Goal: Task Accomplishment & Management: Manage account settings

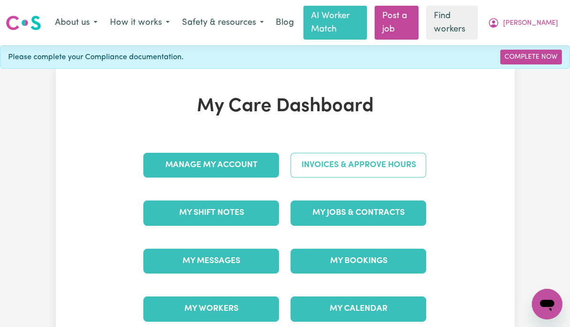
click at [388, 164] on link "Invoices & Approve Hours" at bounding box center [358, 165] width 136 height 25
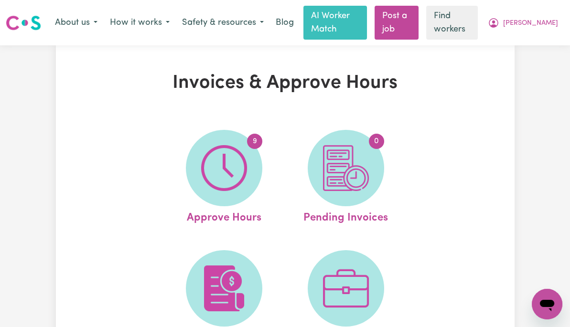
click at [218, 167] on img at bounding box center [224, 168] width 46 height 46
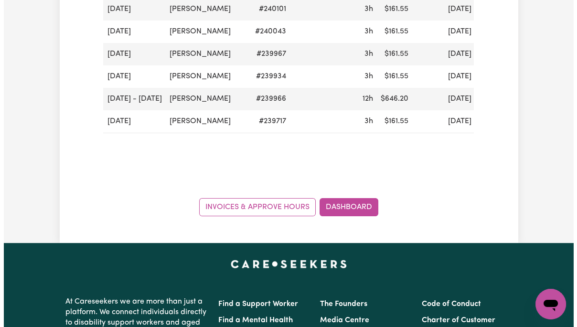
scroll to position [271, 0]
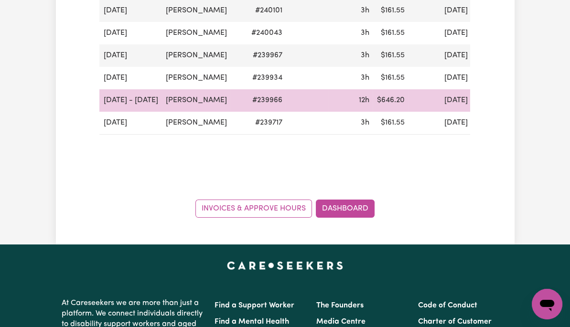
click at [105, 112] on td "[DATE] - [DATE]" at bounding box center [130, 100] width 62 height 22
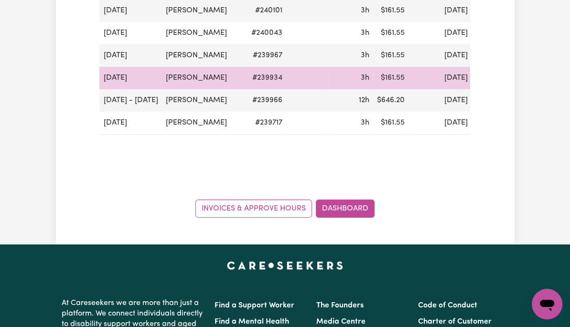
click at [524, 108] on button "Actions" at bounding box center [542, 100] width 37 height 15
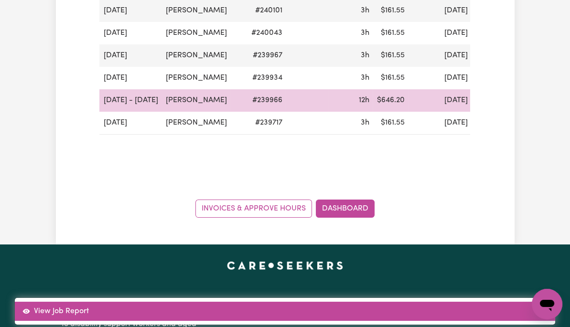
click at [521, 302] on link "View Job Report" at bounding box center [285, 311] width 540 height 19
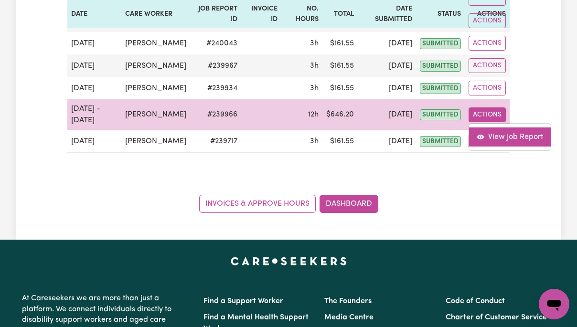
select select "pm"
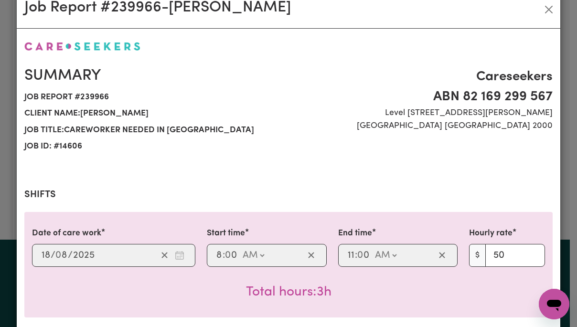
scroll to position [0, 0]
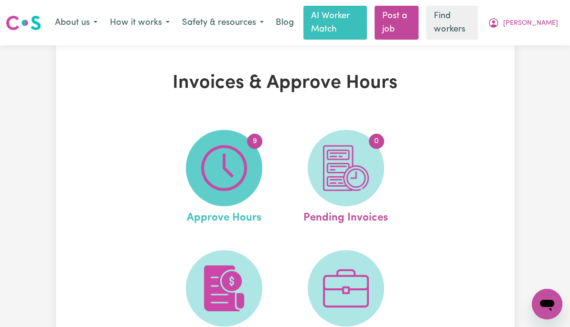
click at [239, 171] on span "9" at bounding box center [224, 168] width 76 height 76
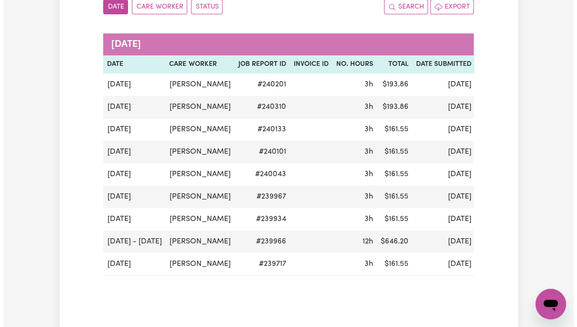
scroll to position [131, 0]
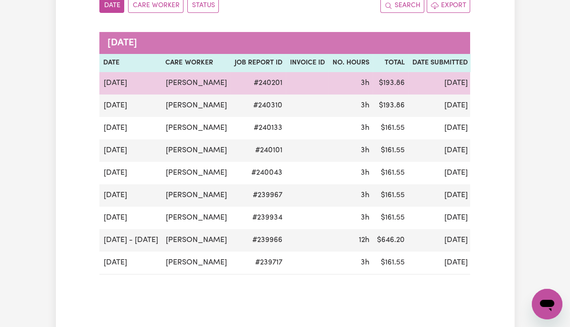
click at [524, 91] on button "Actions" at bounding box center [542, 83] width 37 height 15
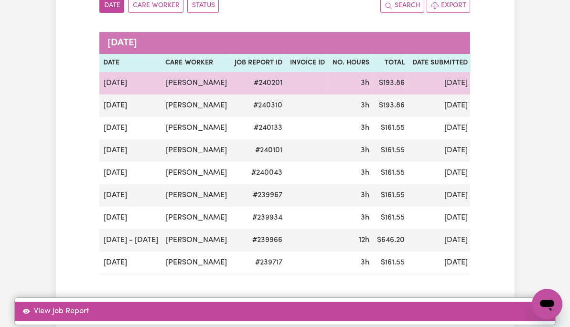
click at [521, 302] on link "View Job Report" at bounding box center [285, 311] width 540 height 19
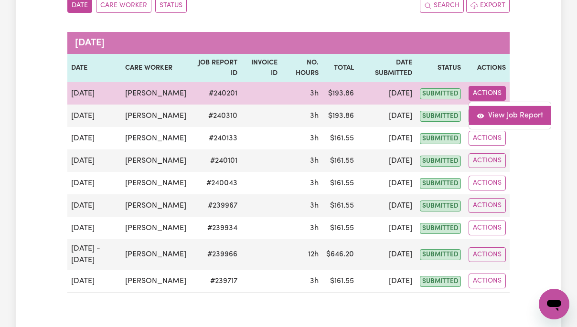
select select "pm"
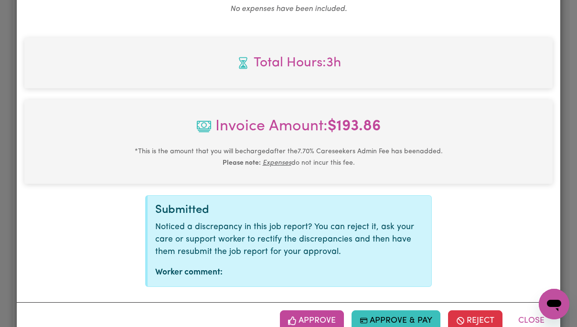
scroll to position [409, 0]
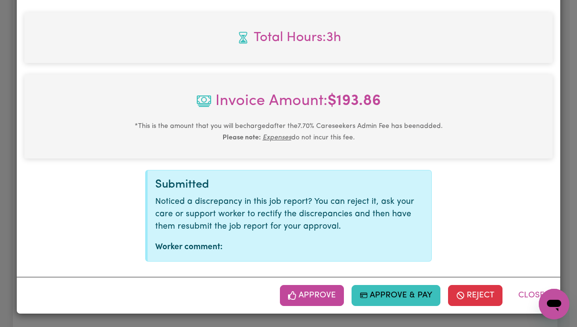
click at [314, 297] on button "Approve" at bounding box center [312, 295] width 64 height 21
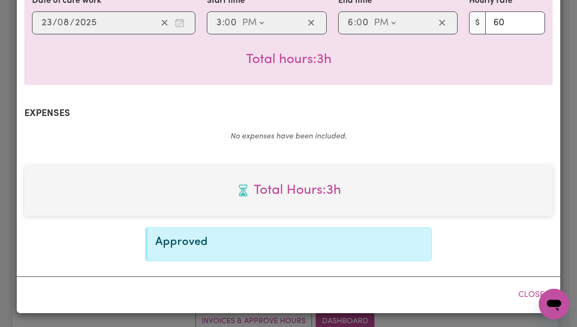
scroll to position [255, 0]
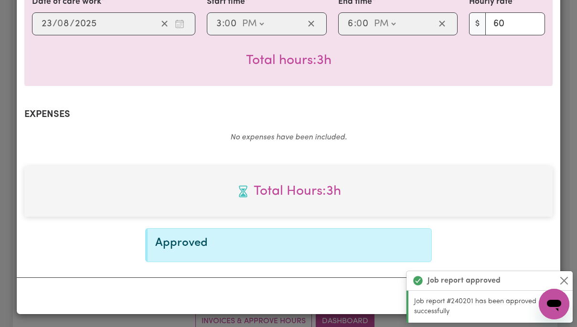
click at [566, 281] on button "Close" at bounding box center [564, 280] width 11 height 11
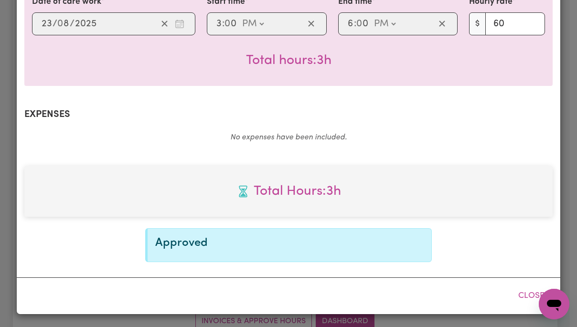
click at [529, 296] on button "Close" at bounding box center [531, 296] width 43 height 21
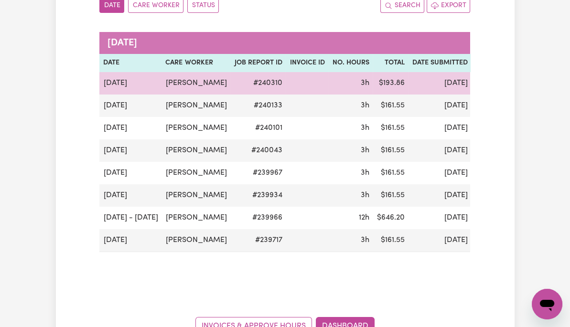
click at [524, 91] on button "Actions" at bounding box center [542, 83] width 37 height 15
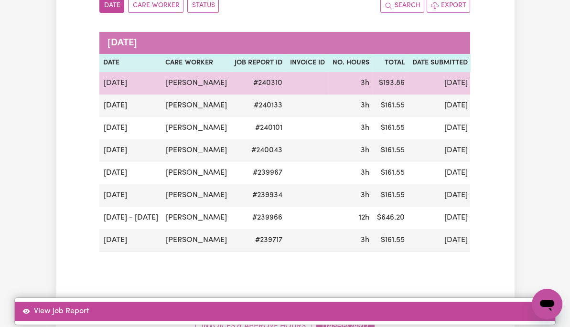
click at [519, 302] on link "View Job Report" at bounding box center [285, 311] width 540 height 19
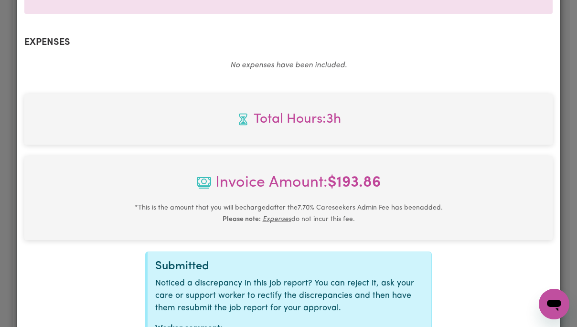
scroll to position [409, 0]
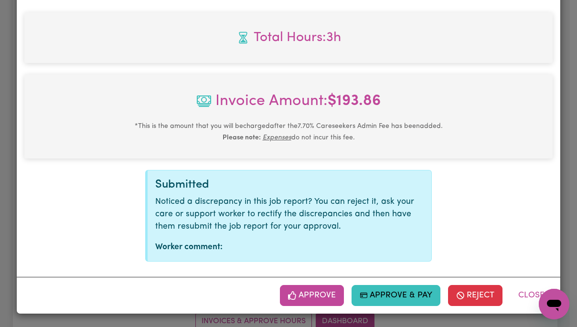
click at [315, 293] on button "Approve" at bounding box center [312, 295] width 64 height 21
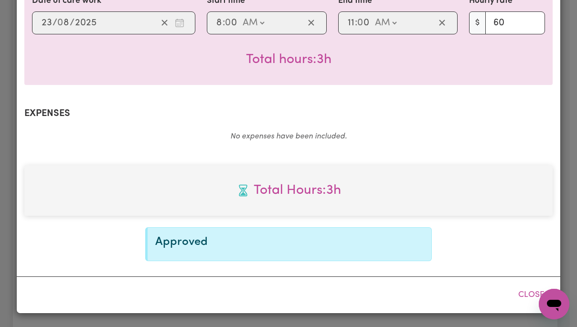
scroll to position [255, 0]
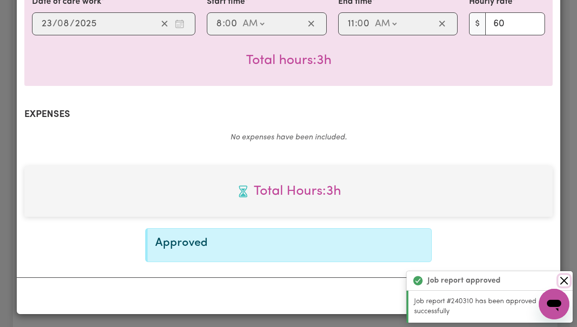
click at [566, 280] on button "Close" at bounding box center [564, 280] width 11 height 11
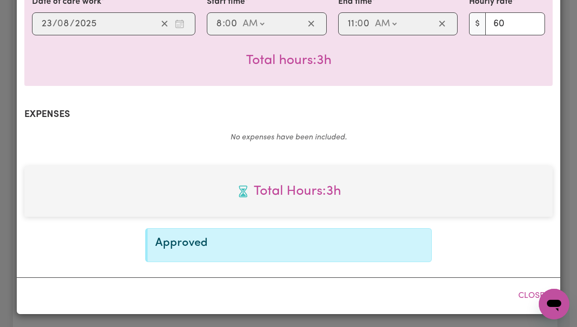
click at [528, 299] on button "Close" at bounding box center [531, 296] width 43 height 21
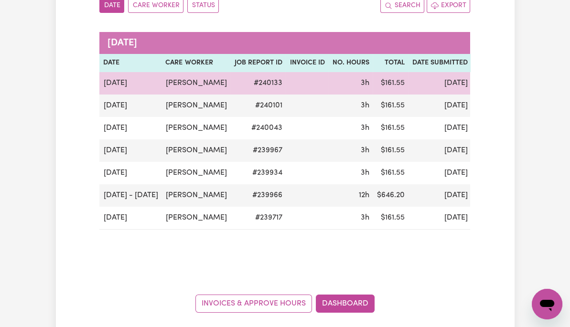
click at [524, 91] on button "Actions" at bounding box center [542, 83] width 37 height 15
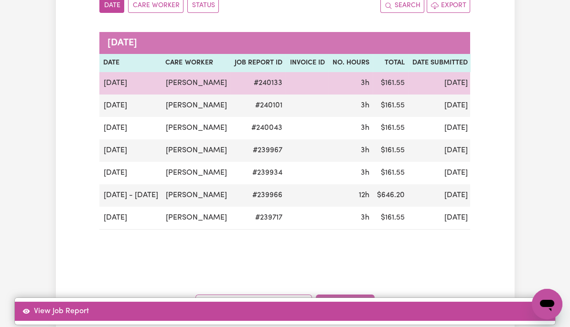
click at [517, 302] on link "View Job Report" at bounding box center [285, 311] width 540 height 19
select select "pm"
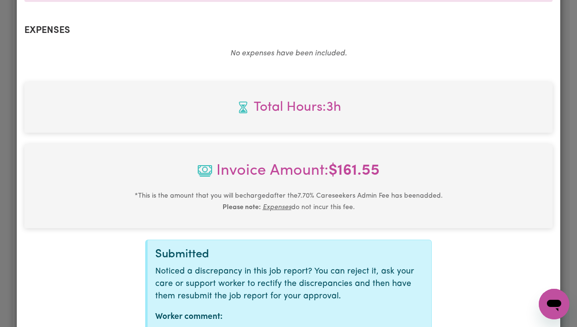
scroll to position [409, 0]
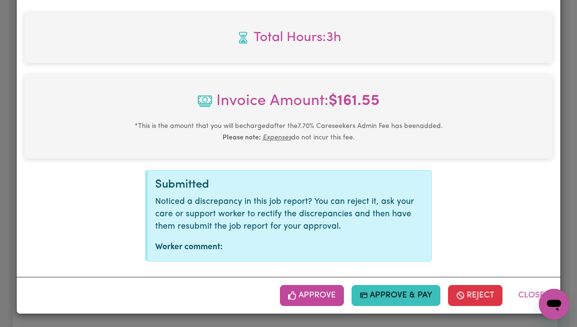
click at [322, 296] on button "Approve" at bounding box center [312, 295] width 64 height 21
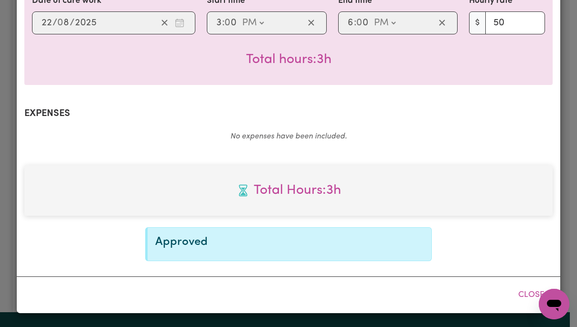
scroll to position [255, 0]
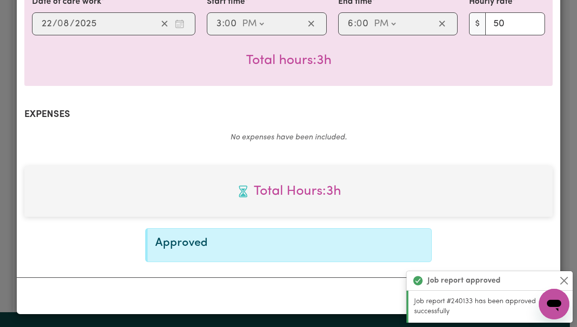
click at [564, 278] on button "Close" at bounding box center [564, 280] width 11 height 11
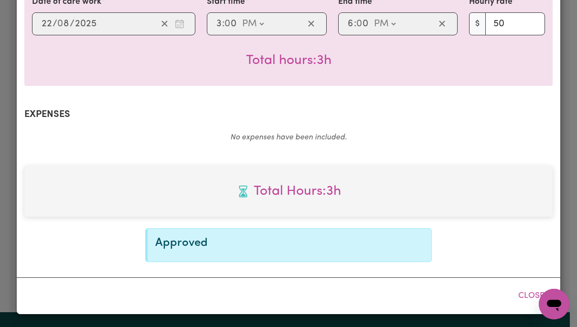
click at [529, 294] on button "Close" at bounding box center [531, 296] width 43 height 21
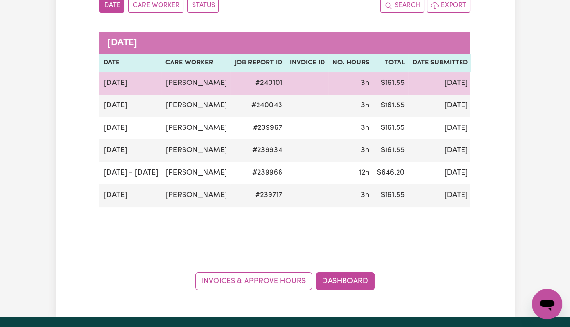
click at [524, 91] on button "Actions" at bounding box center [542, 83] width 37 height 15
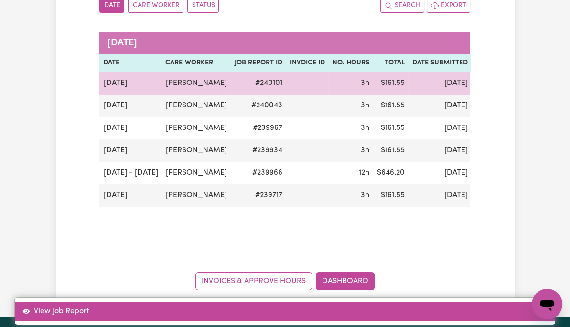
click at [529, 302] on link "View Job Report" at bounding box center [285, 311] width 540 height 19
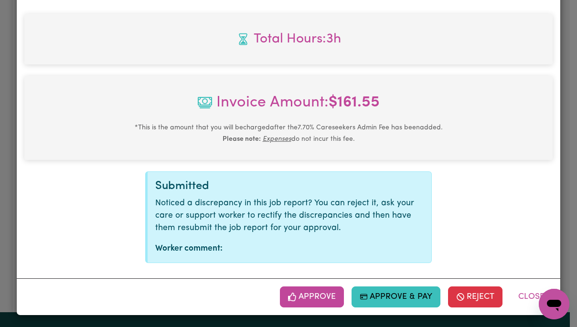
scroll to position [409, 0]
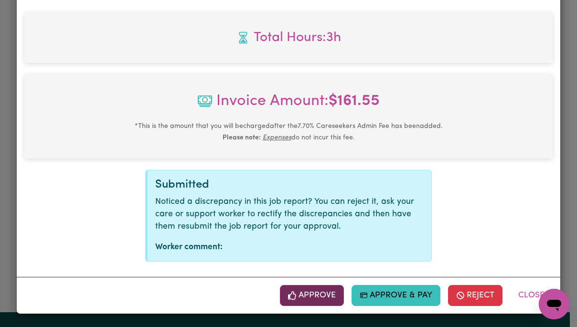
click at [320, 301] on button "Approve" at bounding box center [312, 295] width 64 height 21
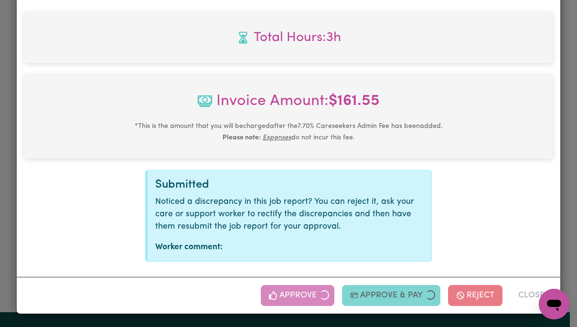
scroll to position [255, 0]
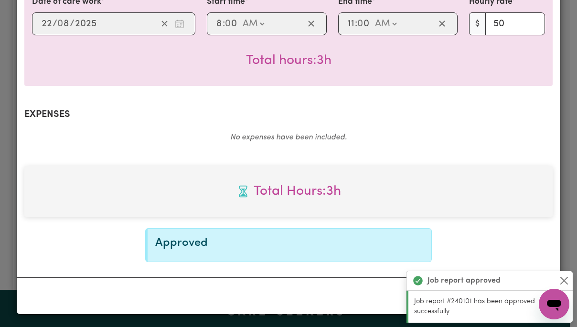
click at [565, 276] on button "Close" at bounding box center [564, 280] width 11 height 11
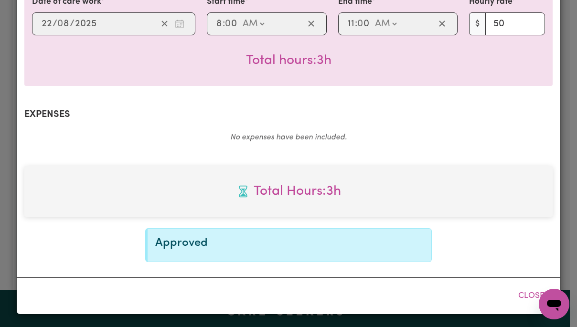
click at [523, 300] on button "Close" at bounding box center [531, 296] width 43 height 21
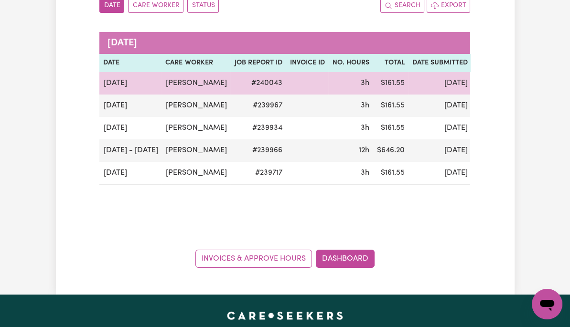
click at [524, 91] on button "Actions" at bounding box center [542, 83] width 37 height 15
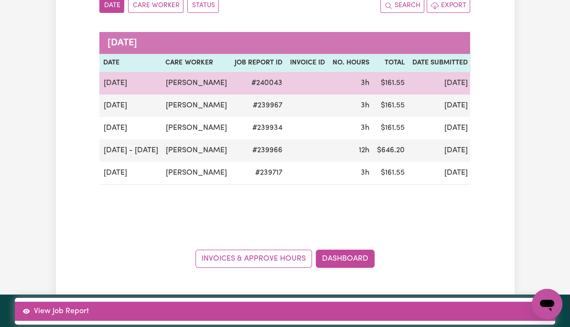
click at [527, 302] on link "View Job Report" at bounding box center [285, 311] width 540 height 19
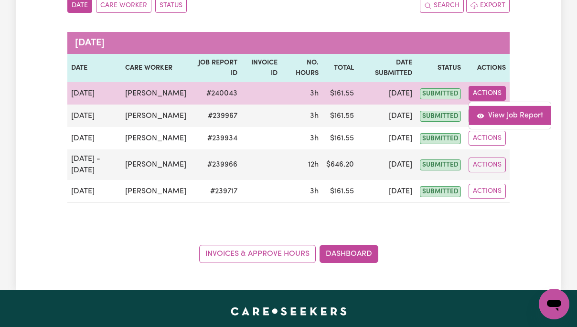
select select "pm"
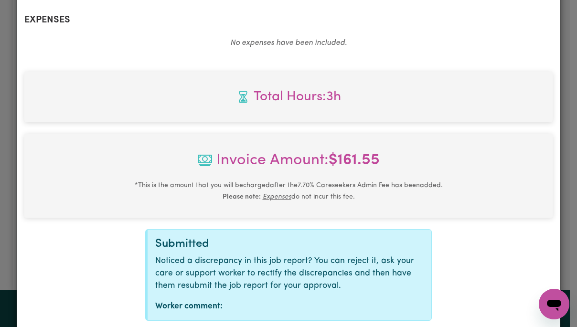
scroll to position [409, 0]
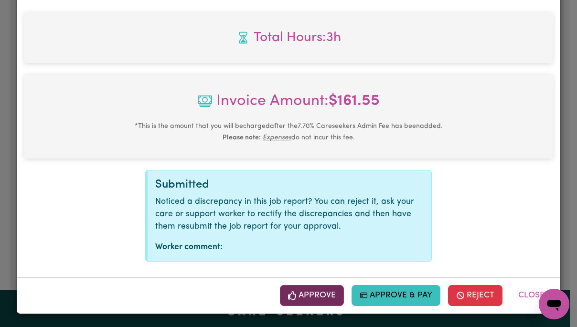
click at [319, 300] on button "Approve" at bounding box center [312, 295] width 64 height 21
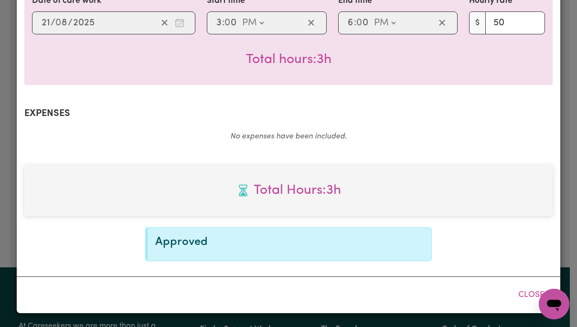
scroll to position [255, 0]
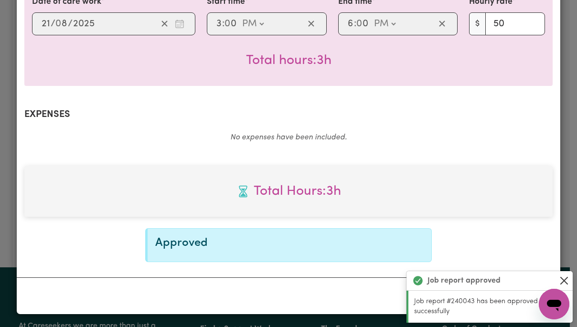
click at [569, 282] on button "Close" at bounding box center [564, 280] width 11 height 11
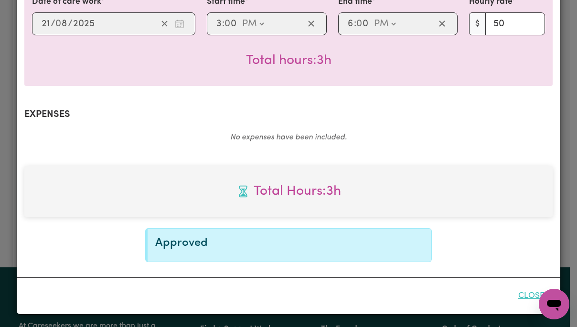
click at [532, 293] on button "Close" at bounding box center [531, 296] width 43 height 21
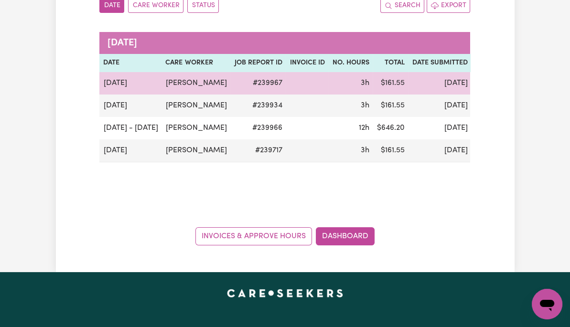
click at [524, 91] on button "Actions" at bounding box center [542, 83] width 37 height 15
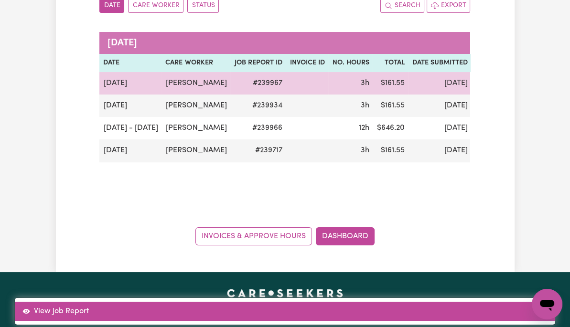
click at [530, 302] on link "View Job Report" at bounding box center [285, 311] width 540 height 19
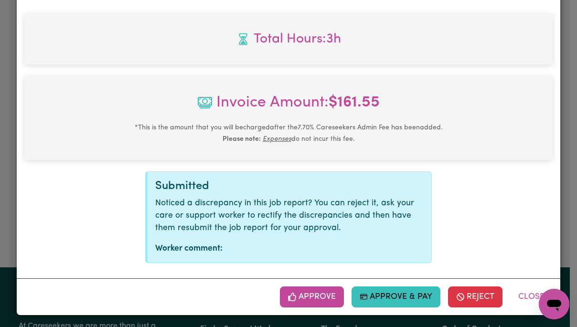
scroll to position [409, 0]
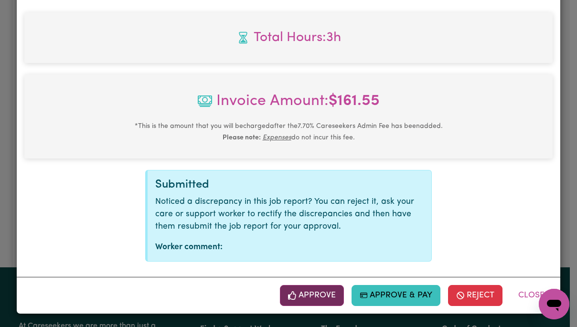
click at [319, 296] on button "Approve" at bounding box center [312, 295] width 64 height 21
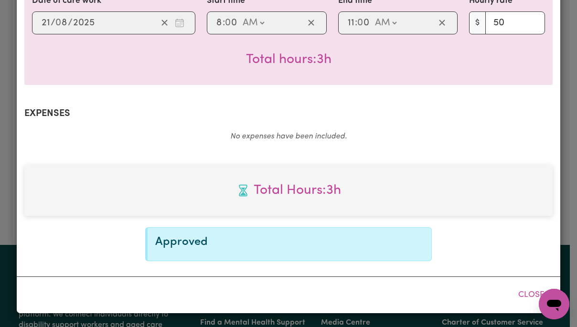
scroll to position [255, 0]
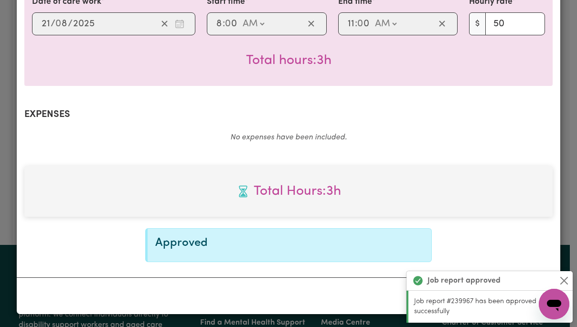
click at [570, 283] on div "Job report approved" at bounding box center [490, 281] width 166 height 20
click at [570, 279] on button "Close" at bounding box center [564, 280] width 11 height 11
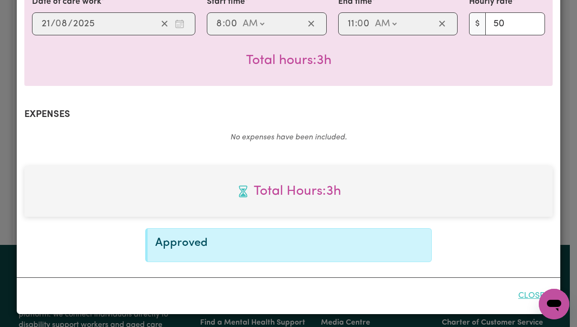
click at [529, 292] on button "Close" at bounding box center [531, 296] width 43 height 21
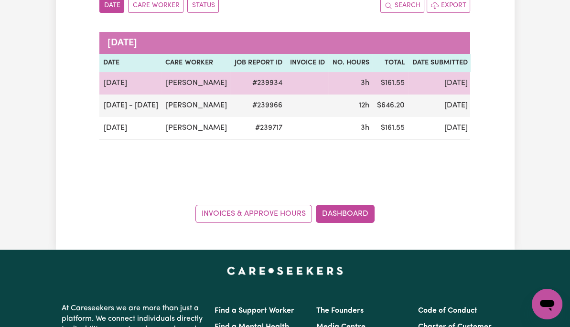
click at [524, 91] on button "Actions" at bounding box center [542, 83] width 37 height 15
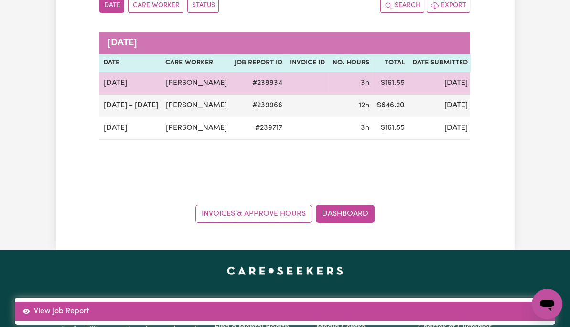
click at [536, 302] on link "View Job Report" at bounding box center [285, 311] width 540 height 19
select select "pm"
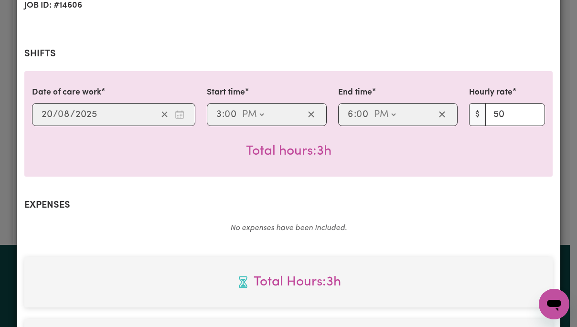
scroll to position [409, 0]
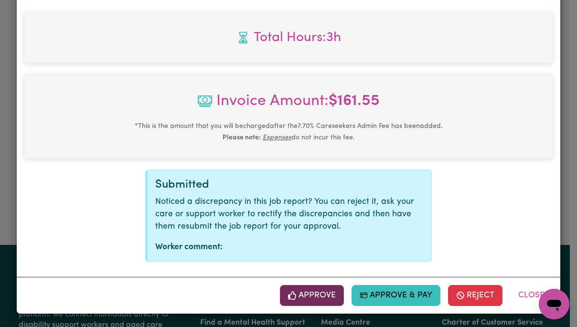
click at [325, 295] on button "Approve" at bounding box center [312, 295] width 64 height 21
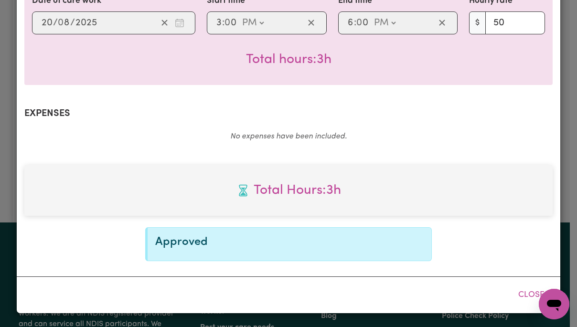
scroll to position [255, 0]
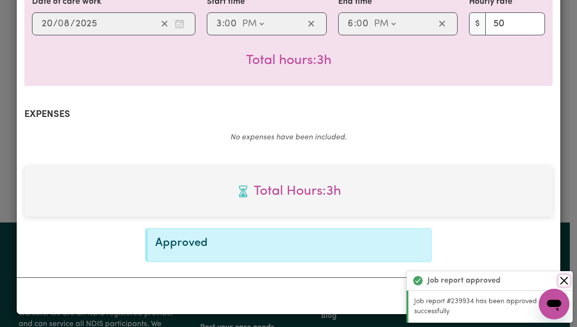
click at [568, 282] on button "Close" at bounding box center [564, 280] width 11 height 11
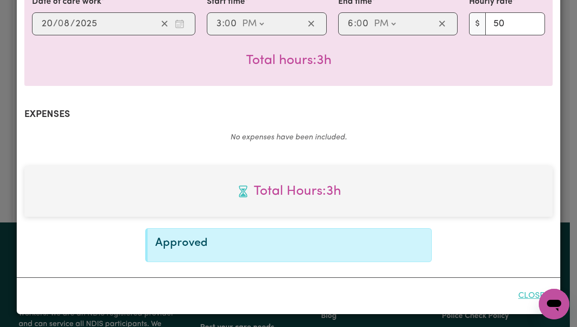
click at [527, 300] on button "Close" at bounding box center [531, 296] width 43 height 21
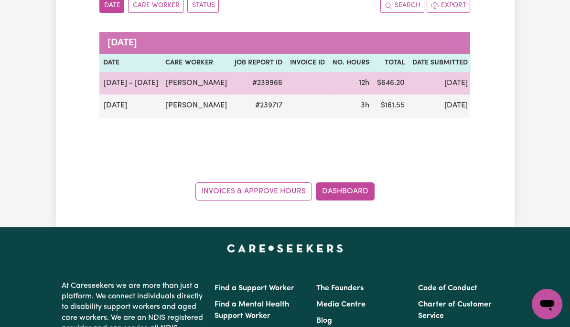
click at [524, 91] on button "Actions" at bounding box center [542, 83] width 37 height 15
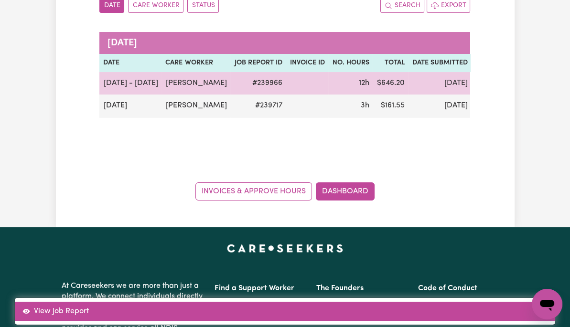
click at [523, 302] on link "View Job Report" at bounding box center [285, 311] width 540 height 19
select select "pm"
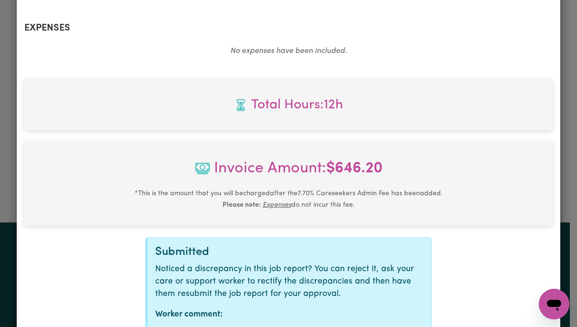
scroll to position [759, 0]
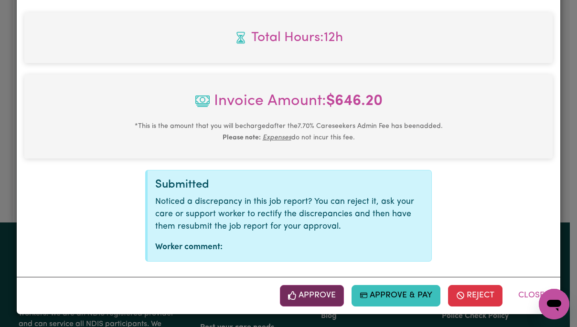
click at [309, 300] on button "Approve" at bounding box center [312, 295] width 64 height 21
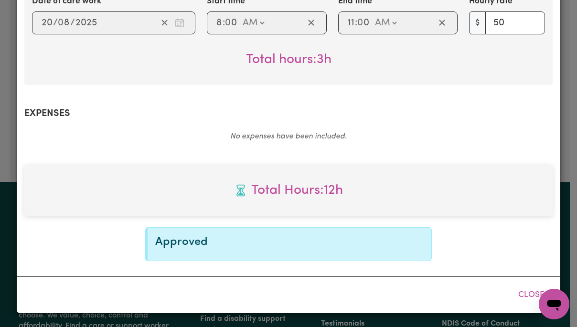
scroll to position [605, 0]
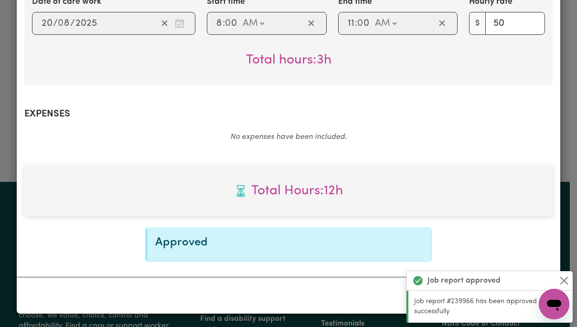
click at [570, 282] on div "Job report approved" at bounding box center [490, 281] width 166 height 20
click at [569, 287] on div "Job report approved" at bounding box center [490, 281] width 166 height 20
click at [570, 283] on button "Close" at bounding box center [564, 280] width 11 height 11
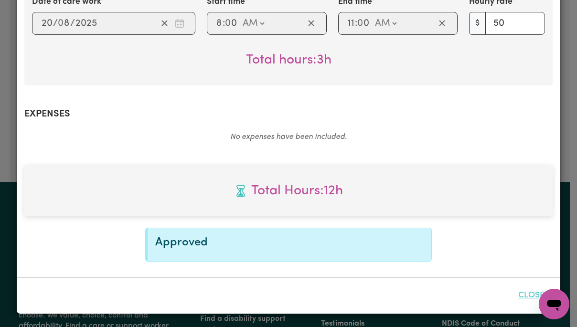
click at [538, 299] on button "Close" at bounding box center [531, 295] width 43 height 21
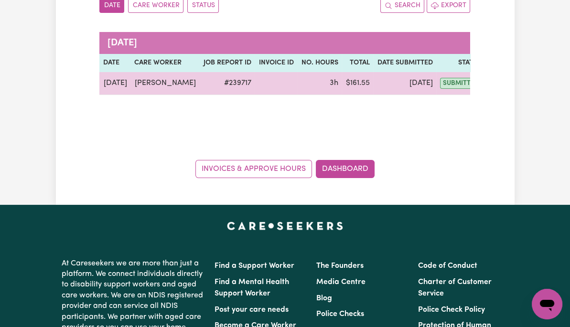
click at [489, 83] on button "Actions" at bounding box center [507, 83] width 37 height 15
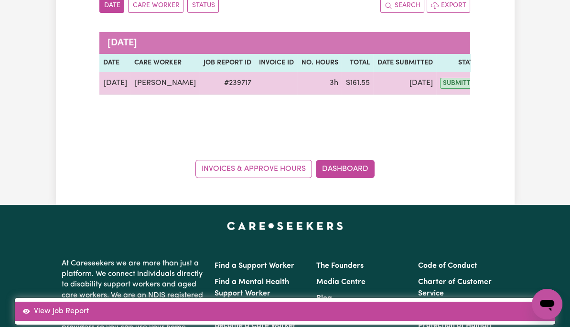
click at [524, 302] on link "View Job Report" at bounding box center [285, 311] width 540 height 19
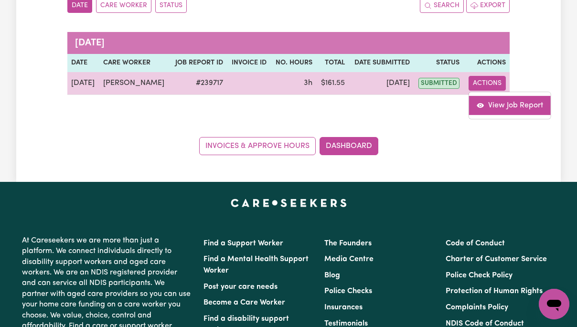
select select "pm"
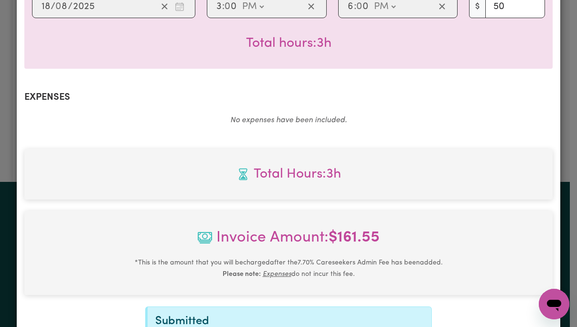
scroll to position [409, 0]
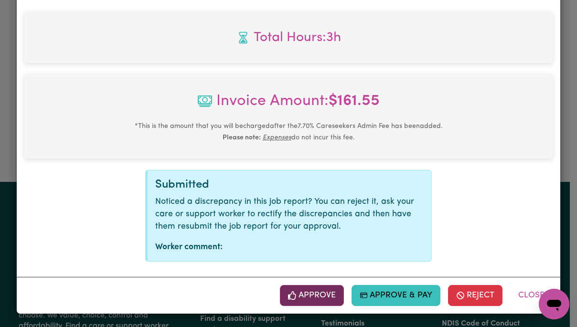
click at [312, 302] on button "Approve" at bounding box center [312, 295] width 64 height 21
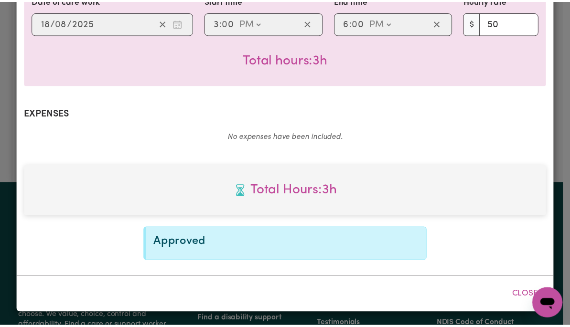
scroll to position [255, 0]
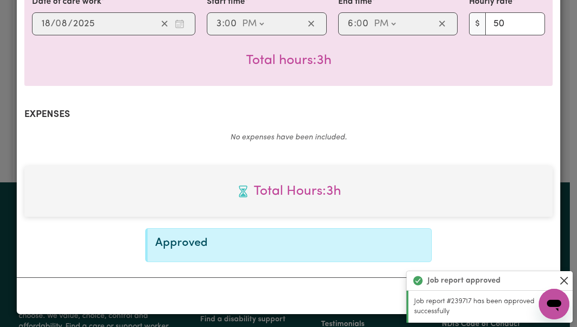
click at [567, 285] on button "Close" at bounding box center [564, 280] width 11 height 11
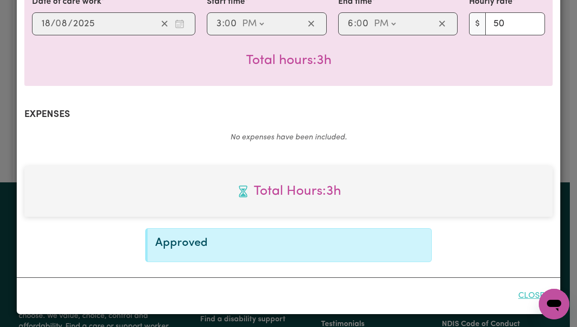
click at [529, 296] on button "Close" at bounding box center [531, 296] width 43 height 21
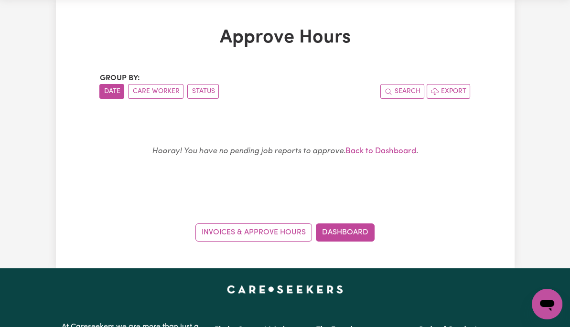
scroll to position [0, 0]
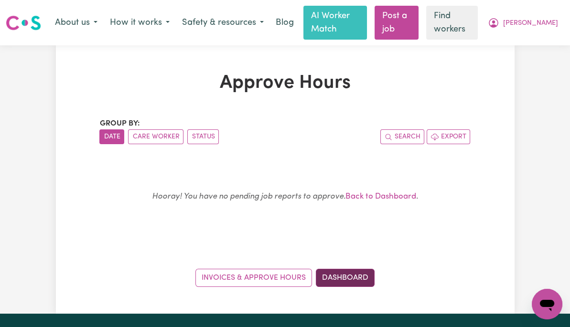
click at [351, 282] on link "Dashboard" at bounding box center [345, 278] width 59 height 18
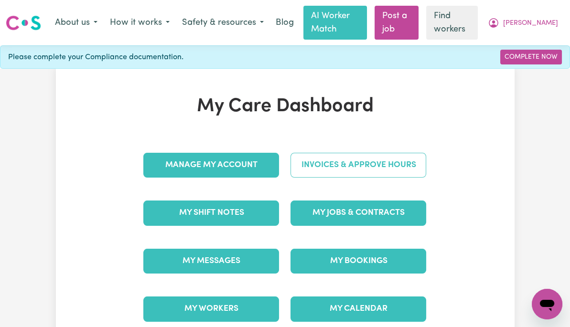
click at [426, 165] on link "Invoices & Approve Hours" at bounding box center [358, 165] width 136 height 25
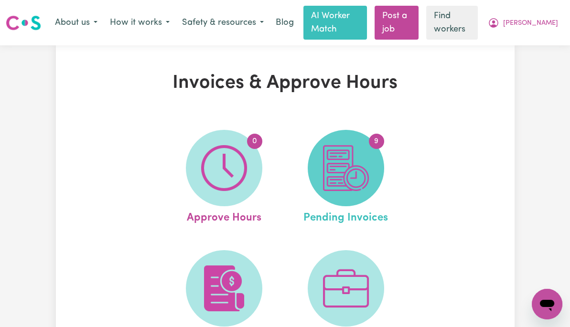
click at [361, 167] on img at bounding box center [346, 168] width 46 height 46
